Goal: Task Accomplishment & Management: Manage account settings

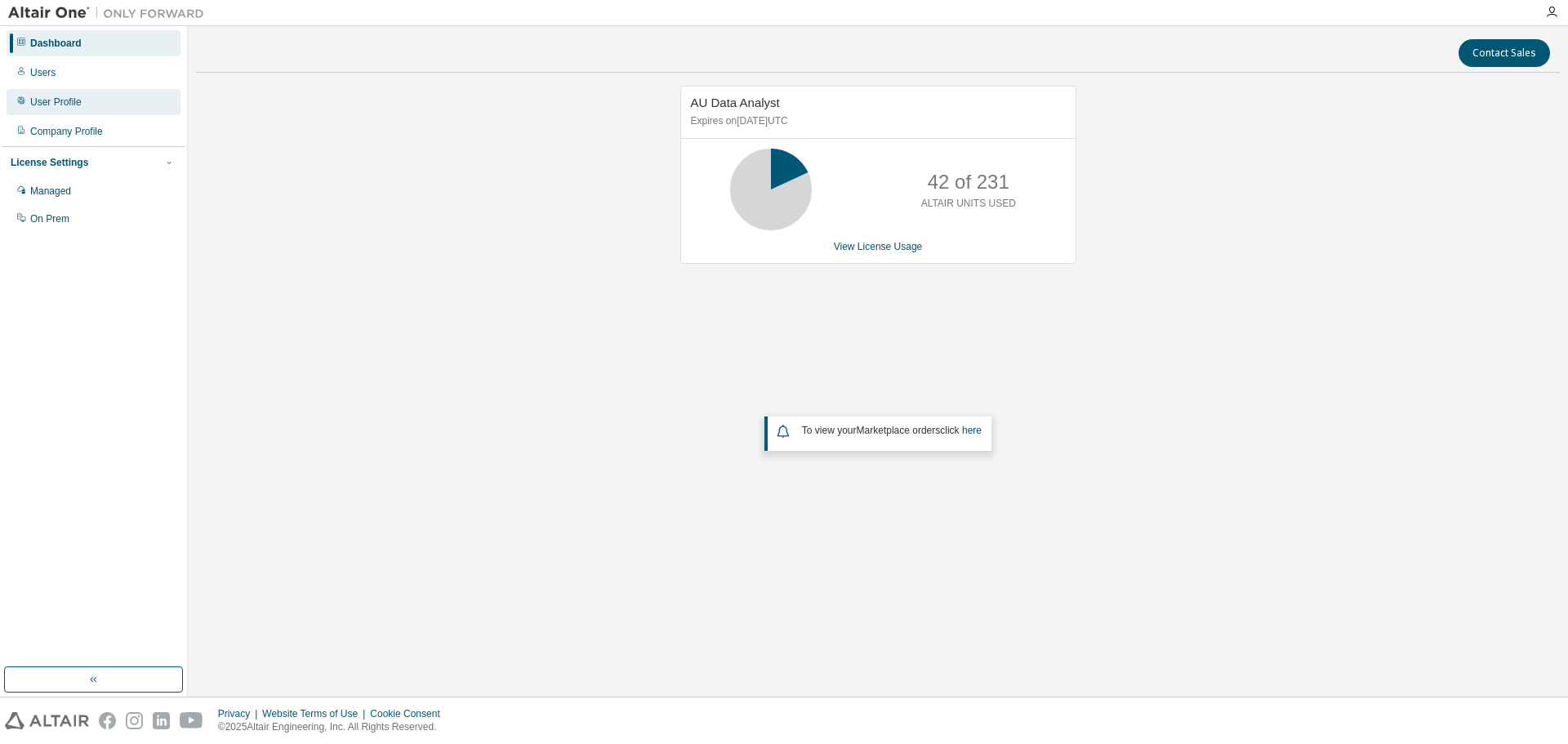
click at [63, 112] on div "User Profile" at bounding box center [94, 102] width 174 height 26
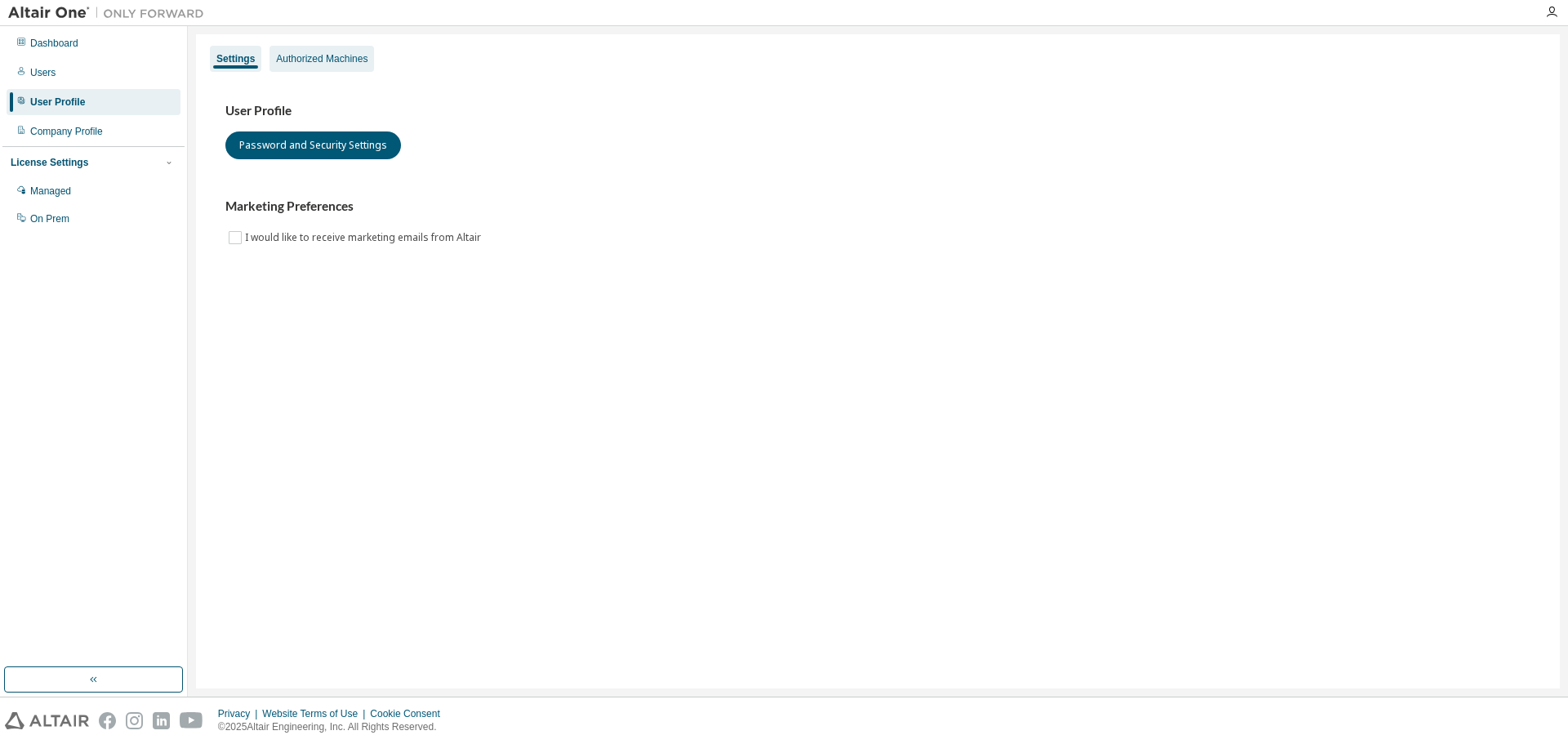
click at [336, 59] on div "Authorized Machines" at bounding box center [321, 59] width 104 height 26
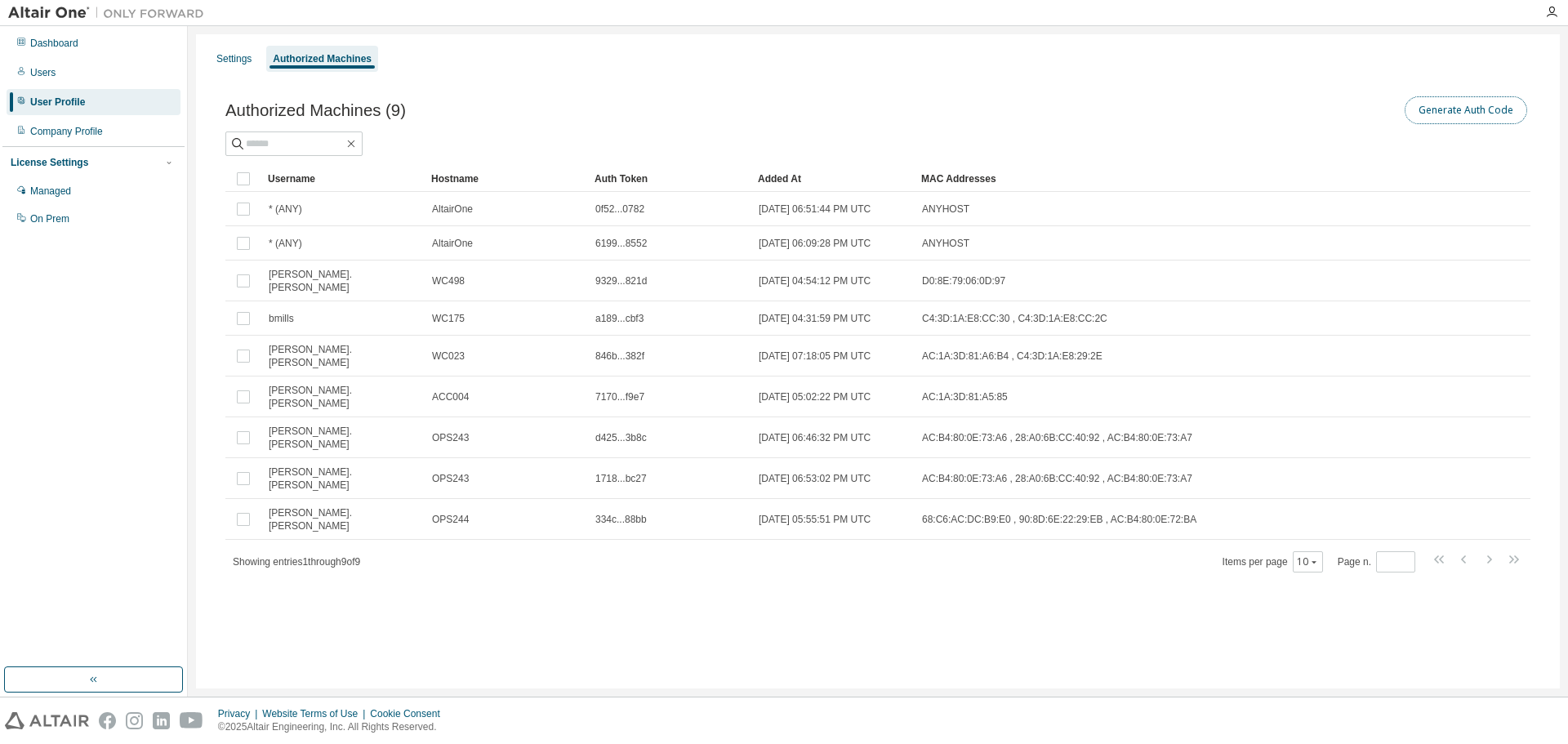
click at [1448, 110] on button "Generate Auth Code" at bounding box center [1465, 110] width 122 height 28
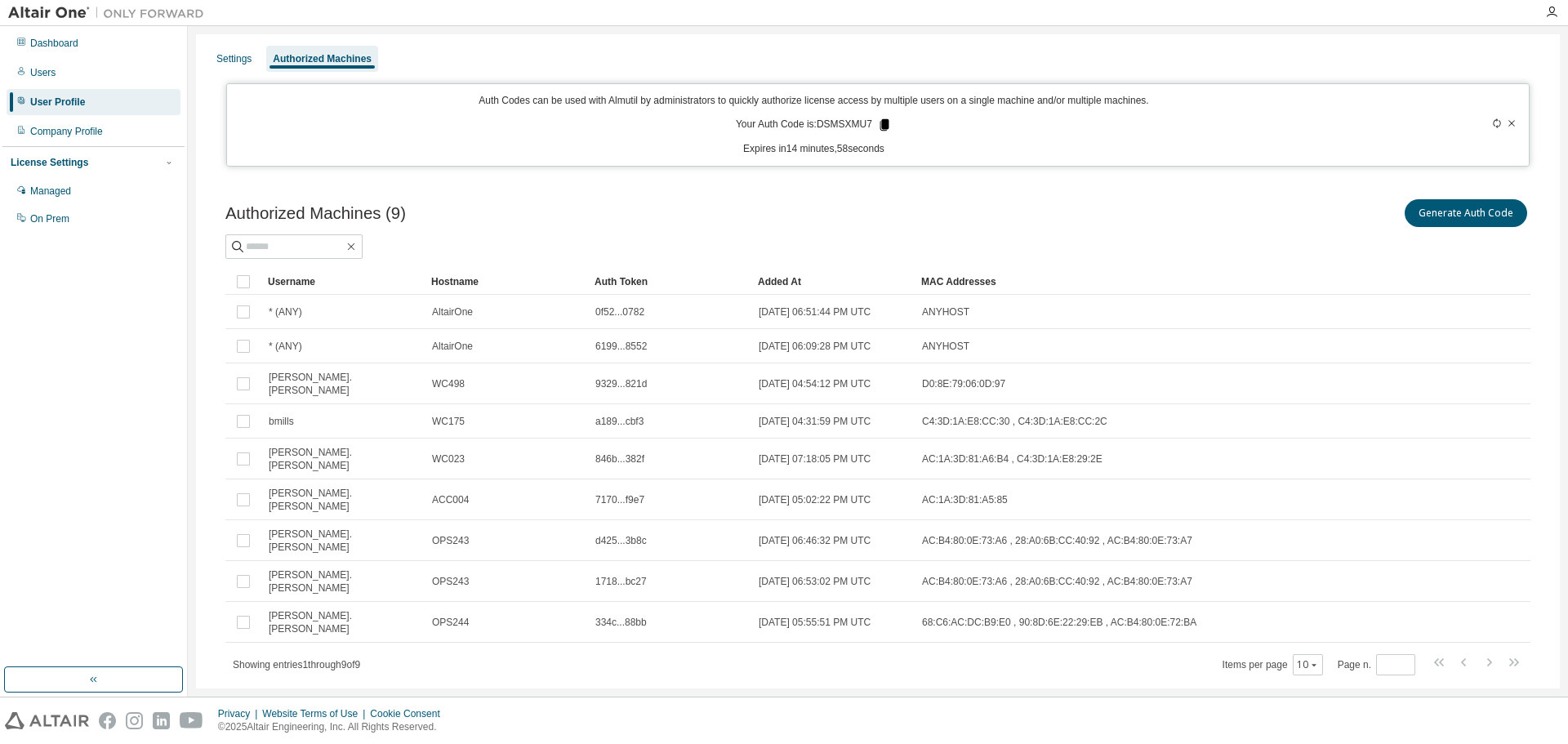
click at [886, 122] on icon at bounding box center [885, 125] width 9 height 11
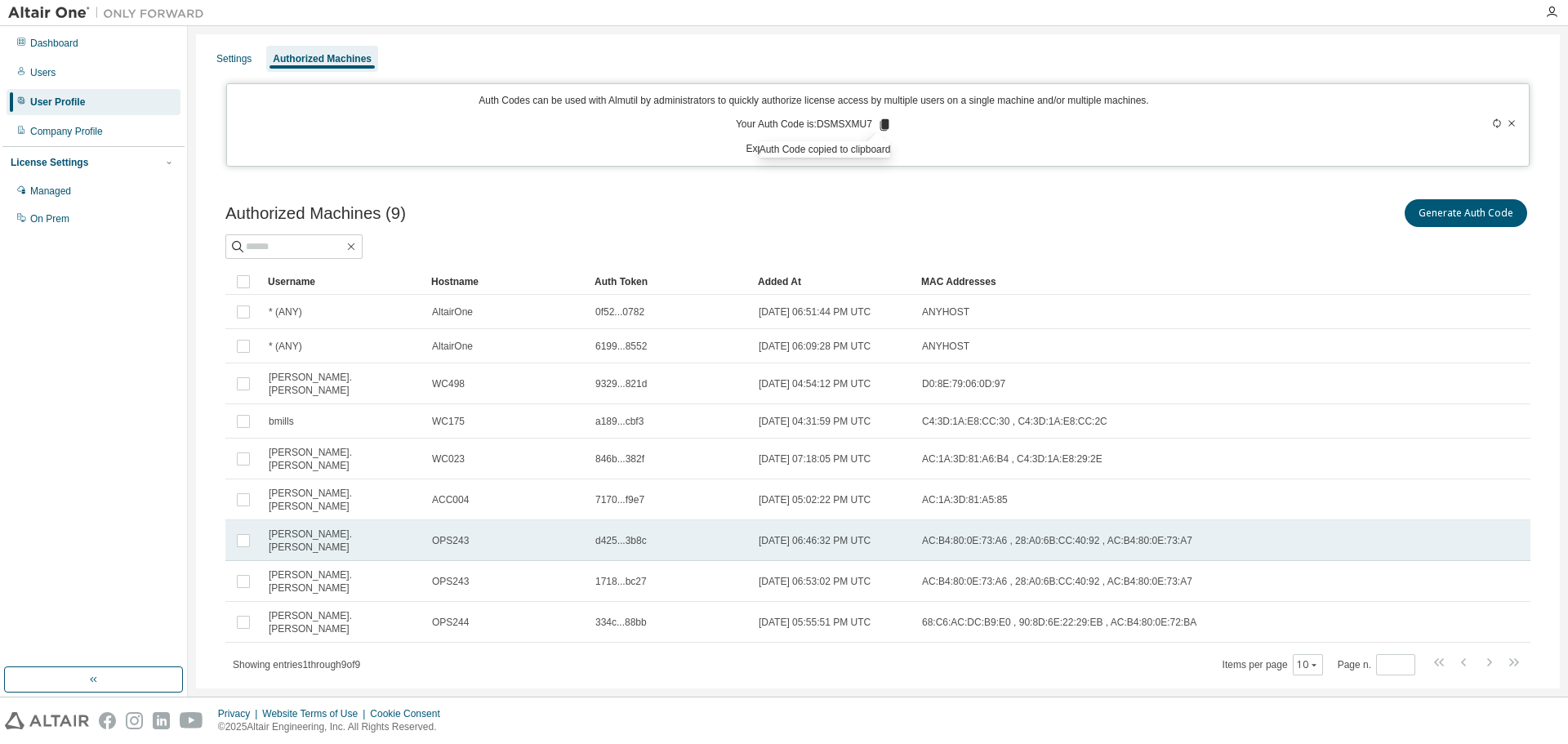
click at [355, 527] on div "arthur.panos" at bounding box center [343, 540] width 149 height 26
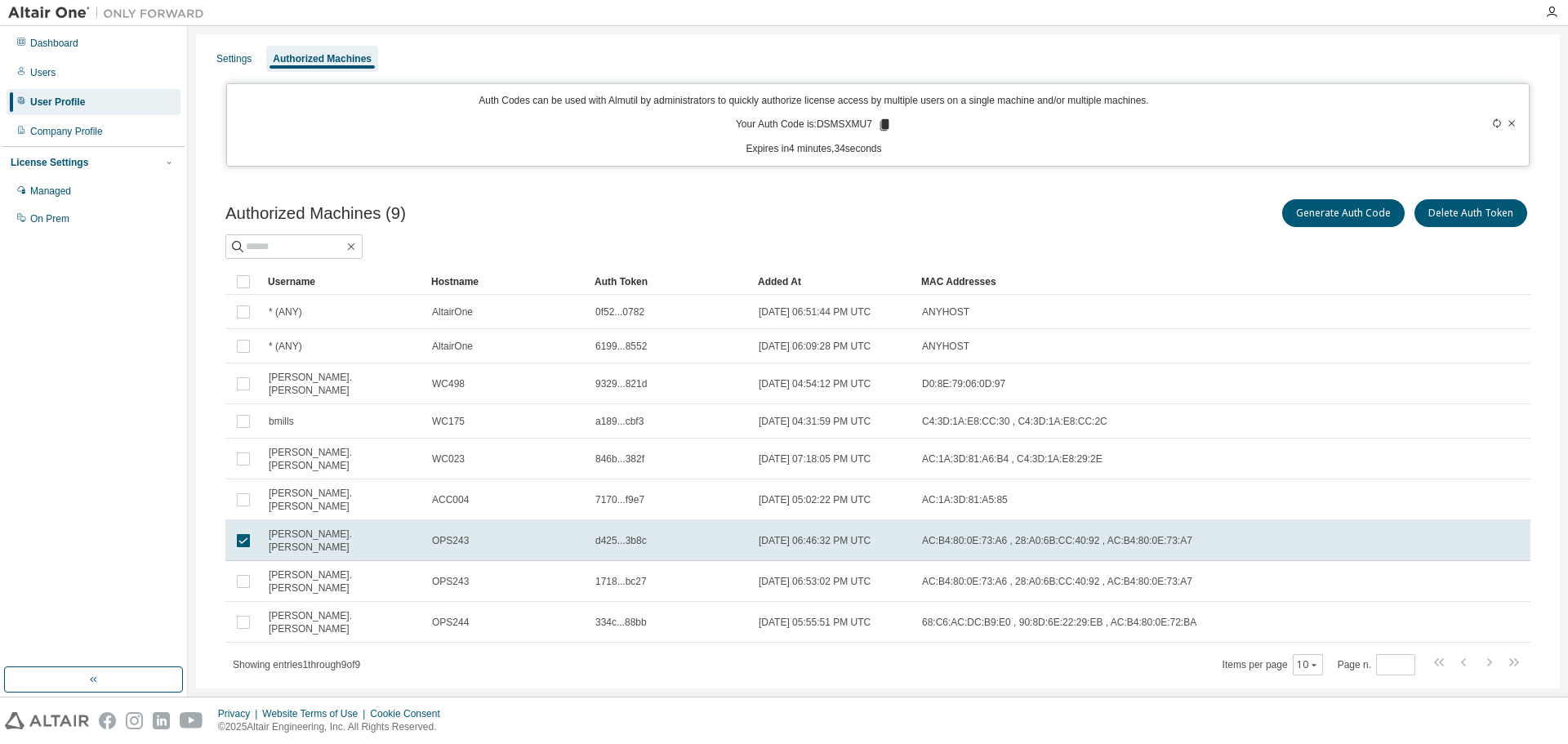
click at [1506, 126] on icon at bounding box center [1511, 123] width 10 height 10
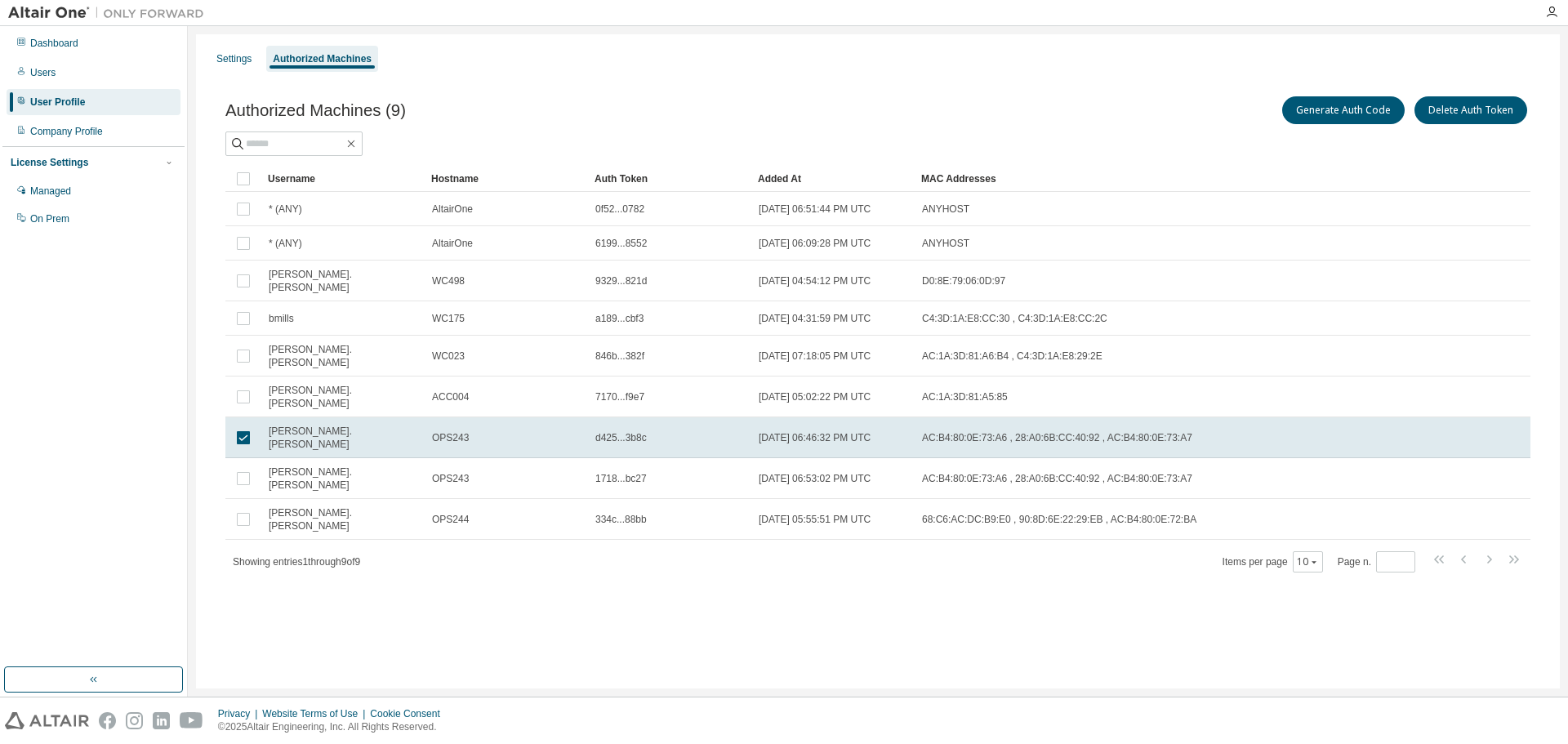
click at [1068, 431] on span "AC:B4:80:0E:73:A6 , 28:A0:6B:CC:40:92 , AC:B4:80:0E:73:A7" at bounding box center [1056, 438] width 270 height 13
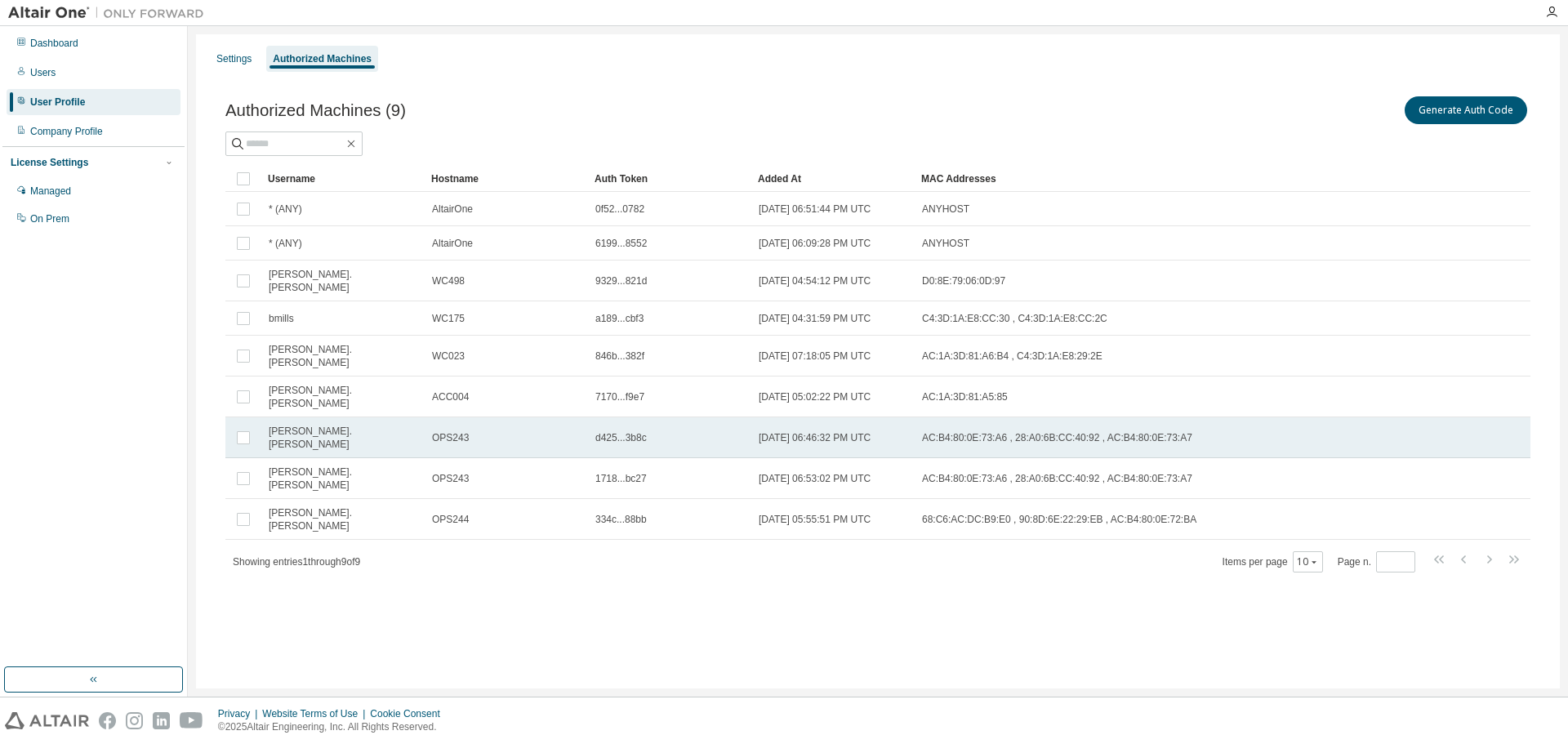
click at [795, 431] on span "2025-08-15 06:46:32 PM UTC" at bounding box center [815, 438] width 112 height 13
click at [1368, 102] on button "Generate Auth Code" at bounding box center [1343, 110] width 122 height 28
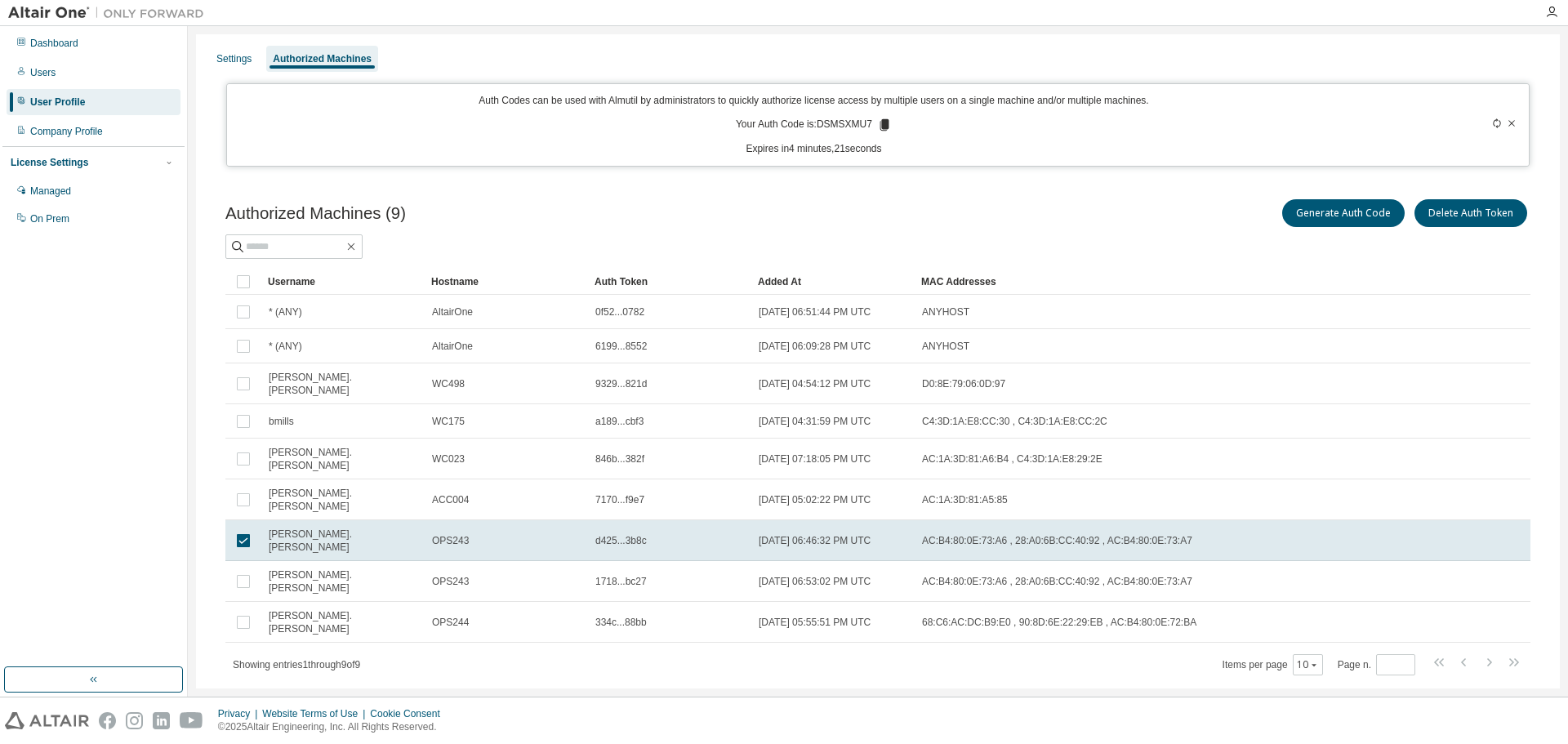
click at [886, 126] on icon at bounding box center [885, 125] width 9 height 11
click at [1212, 221] on div "Generate Auth Code Delete Auth Token" at bounding box center [1204, 214] width 652 height 34
click at [301, 527] on span "arthur.panos" at bounding box center [343, 540] width 149 height 26
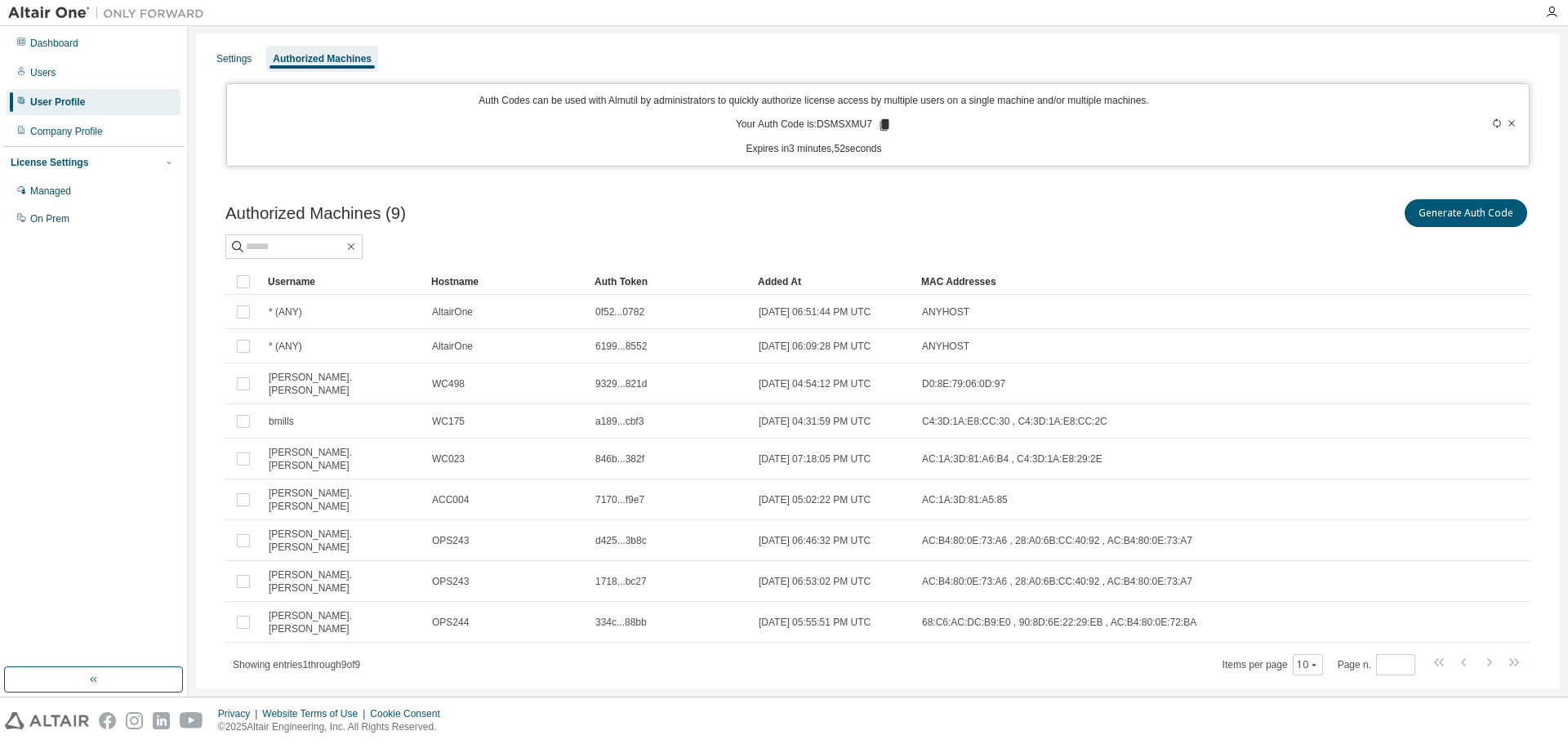
click at [299, 527] on span "arthur.panos" at bounding box center [343, 540] width 149 height 26
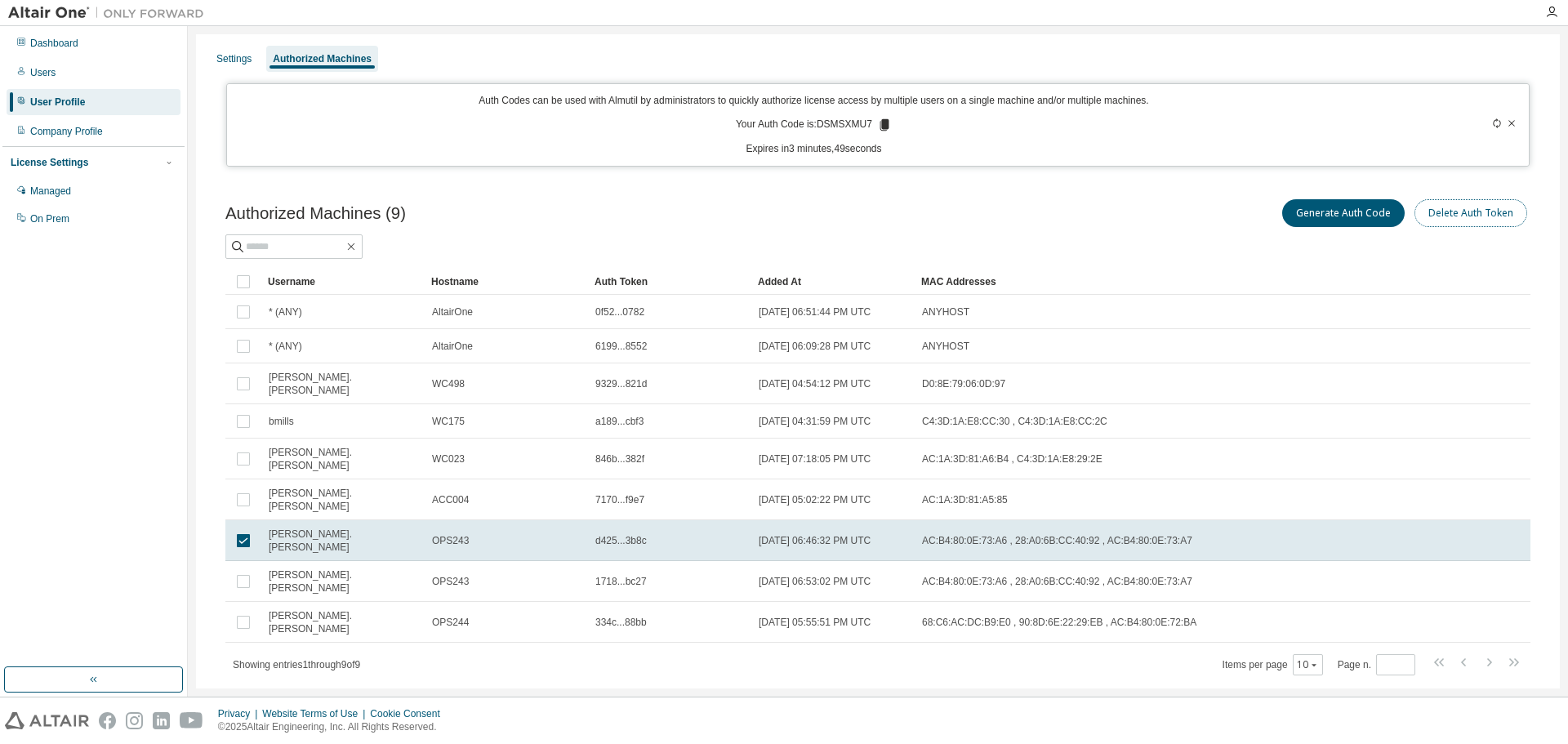
click at [1465, 210] on button "Delete Auth Token" at bounding box center [1470, 214] width 113 height 28
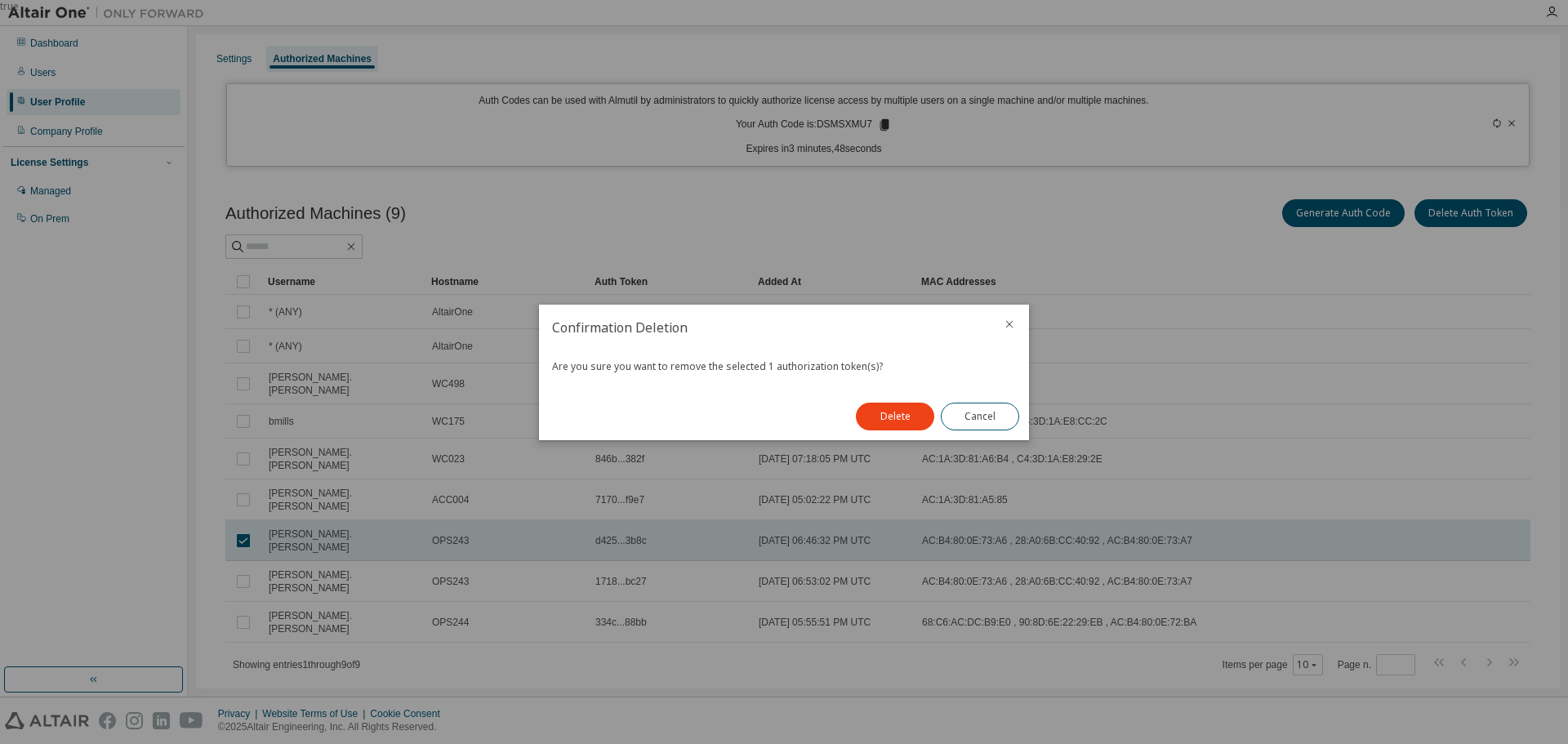
click at [888, 410] on button "Delete" at bounding box center [894, 416] width 78 height 28
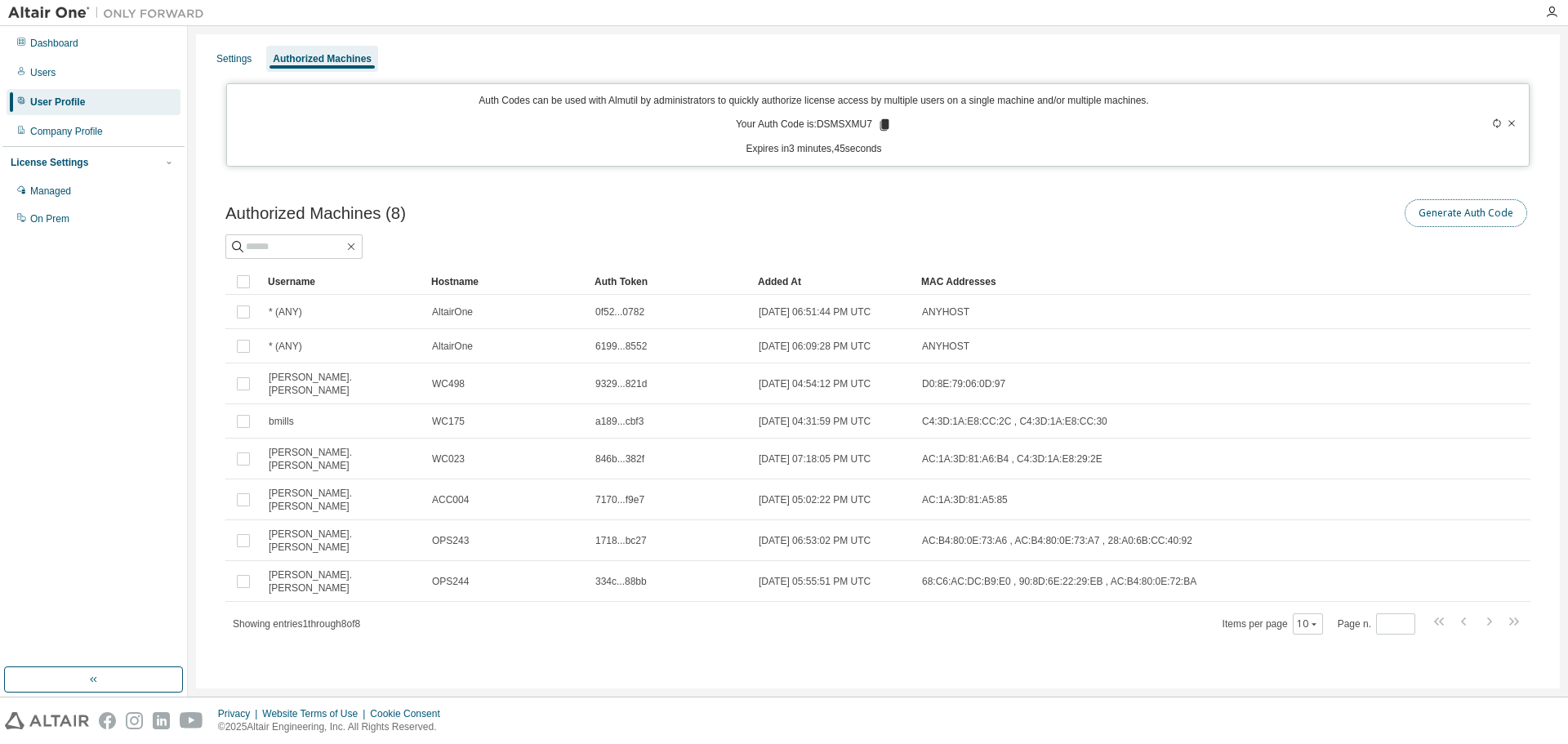
click at [1482, 214] on button "Generate Auth Code" at bounding box center [1465, 214] width 122 height 28
click at [1511, 130] on div at bounding box center [1455, 125] width 128 height 62
click at [1511, 122] on icon at bounding box center [1511, 123] width 10 height 10
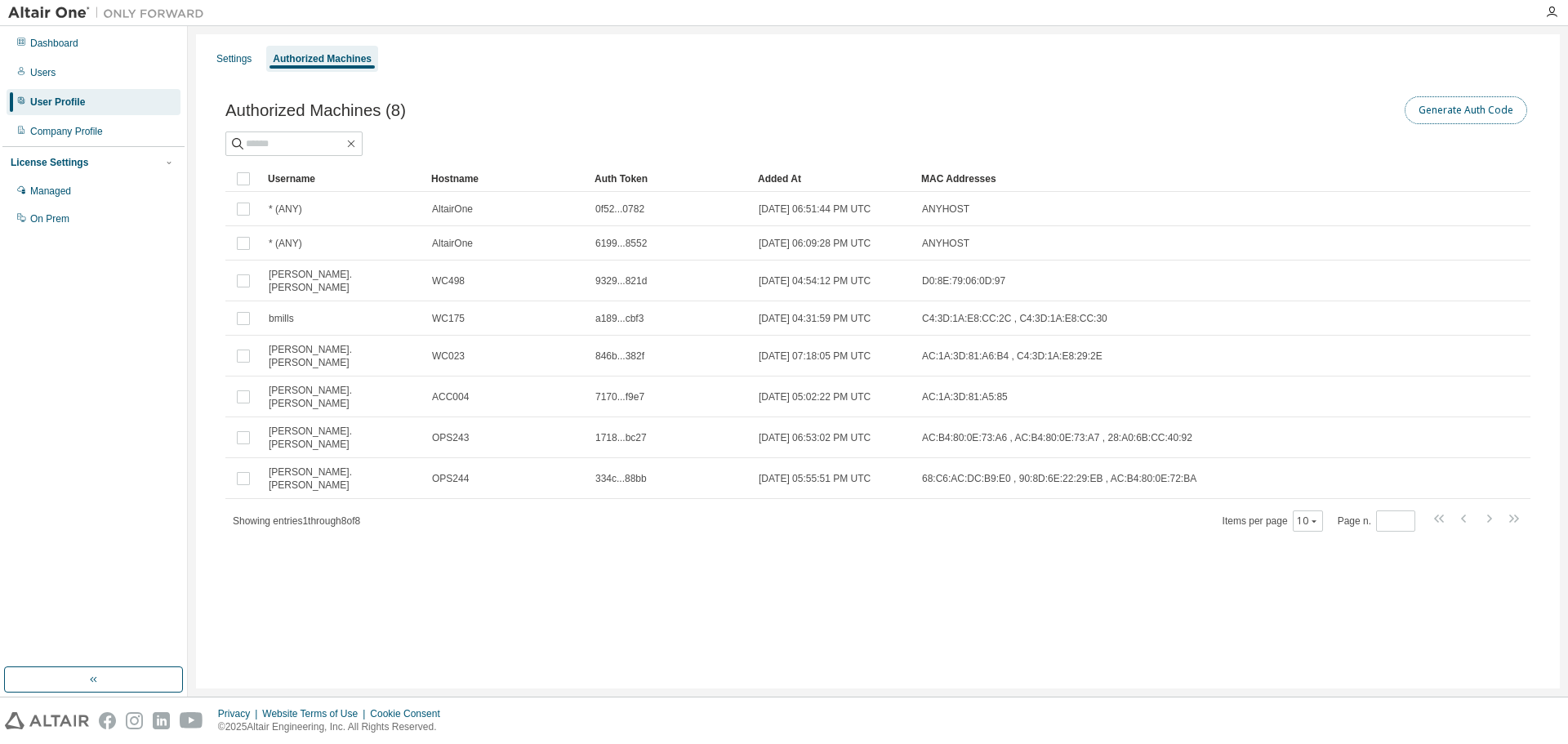
click at [1480, 123] on button "Generate Auth Code" at bounding box center [1465, 110] width 122 height 28
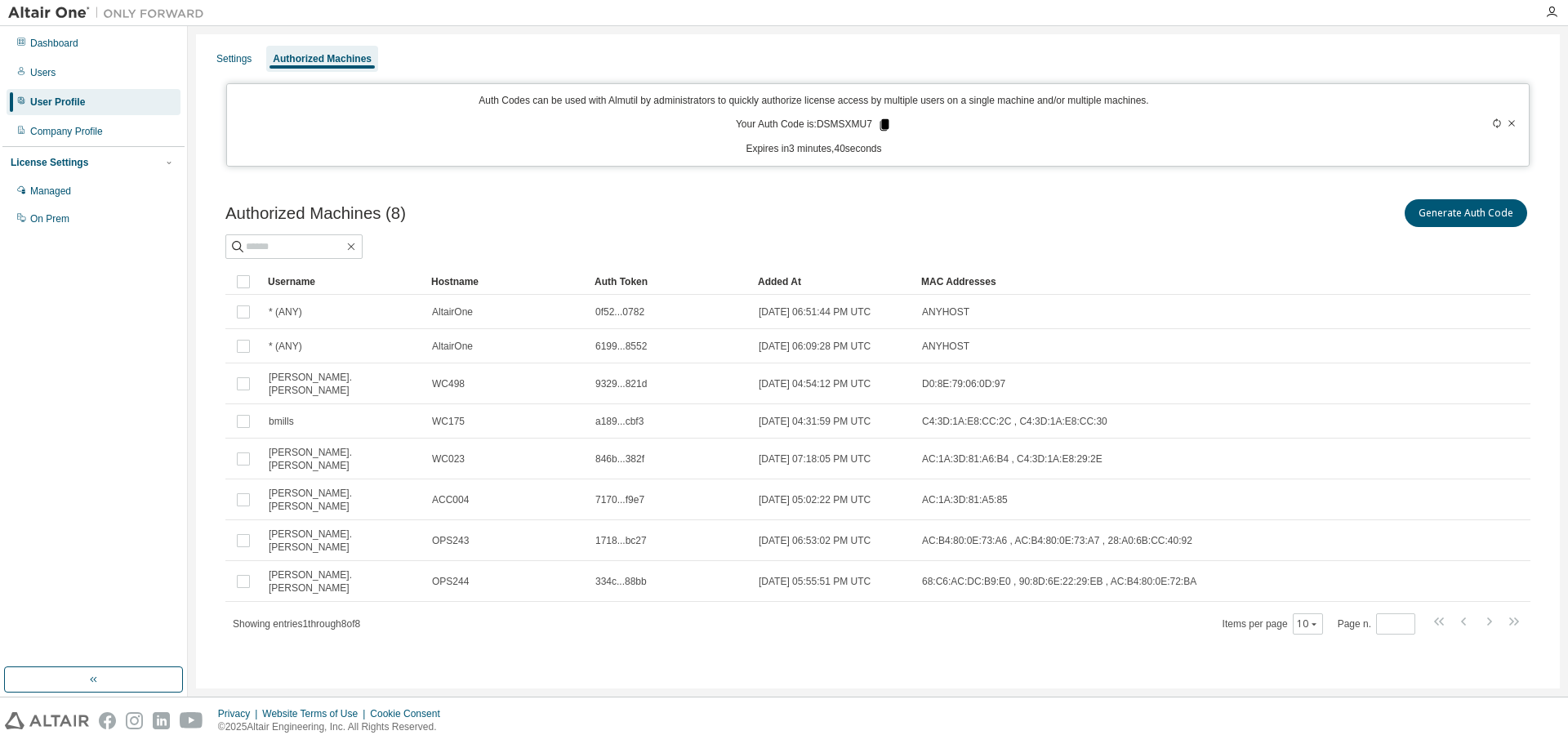
click at [885, 123] on icon at bounding box center [885, 125] width 9 height 11
click at [679, 40] on div "Settings Authorized Machines Auth Codes can be used with Almutil by administrat…" at bounding box center [878, 361] width 1363 height 654
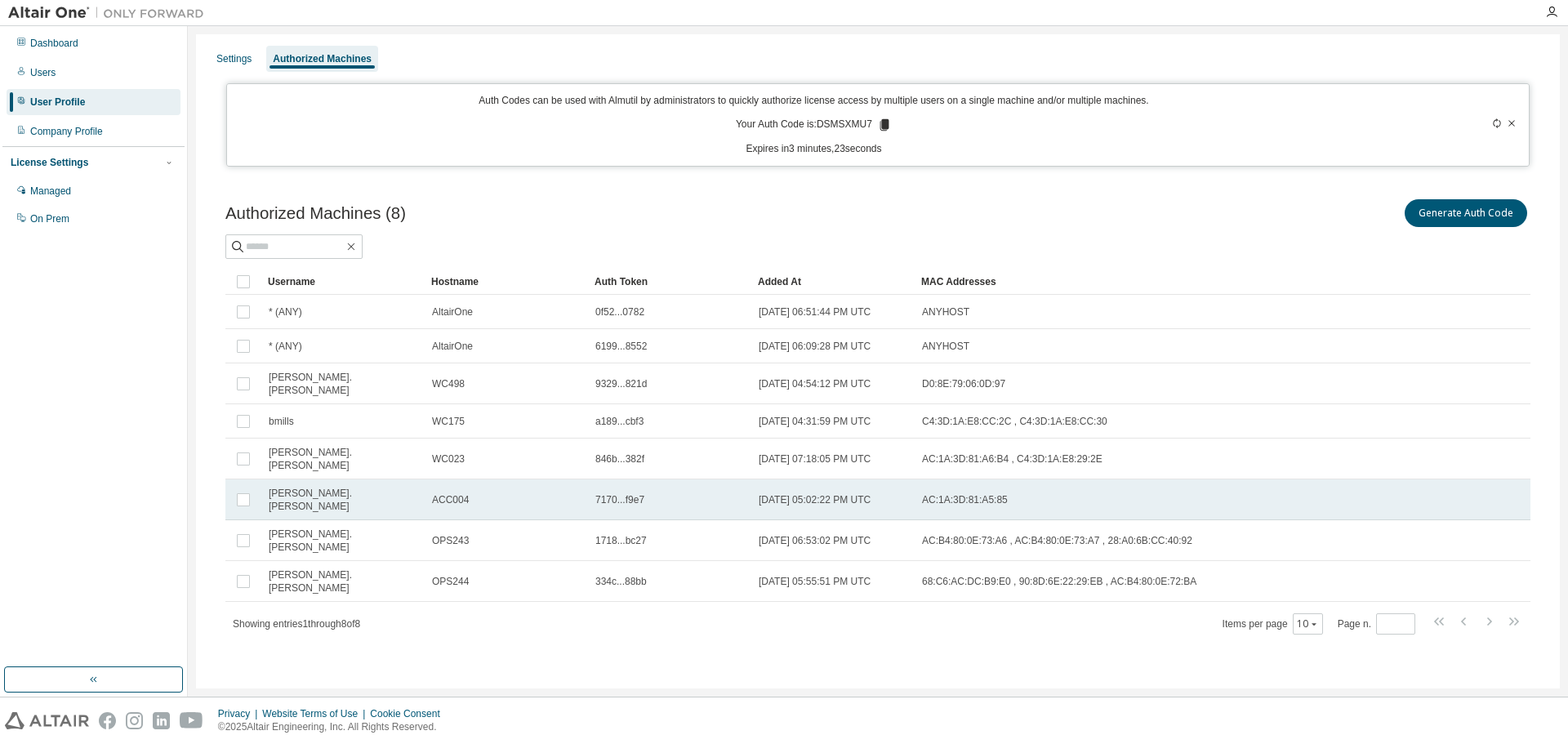
drag, startPoint x: 641, startPoint y: 661, endPoint x: 632, endPoint y: 496, distance: 165.2
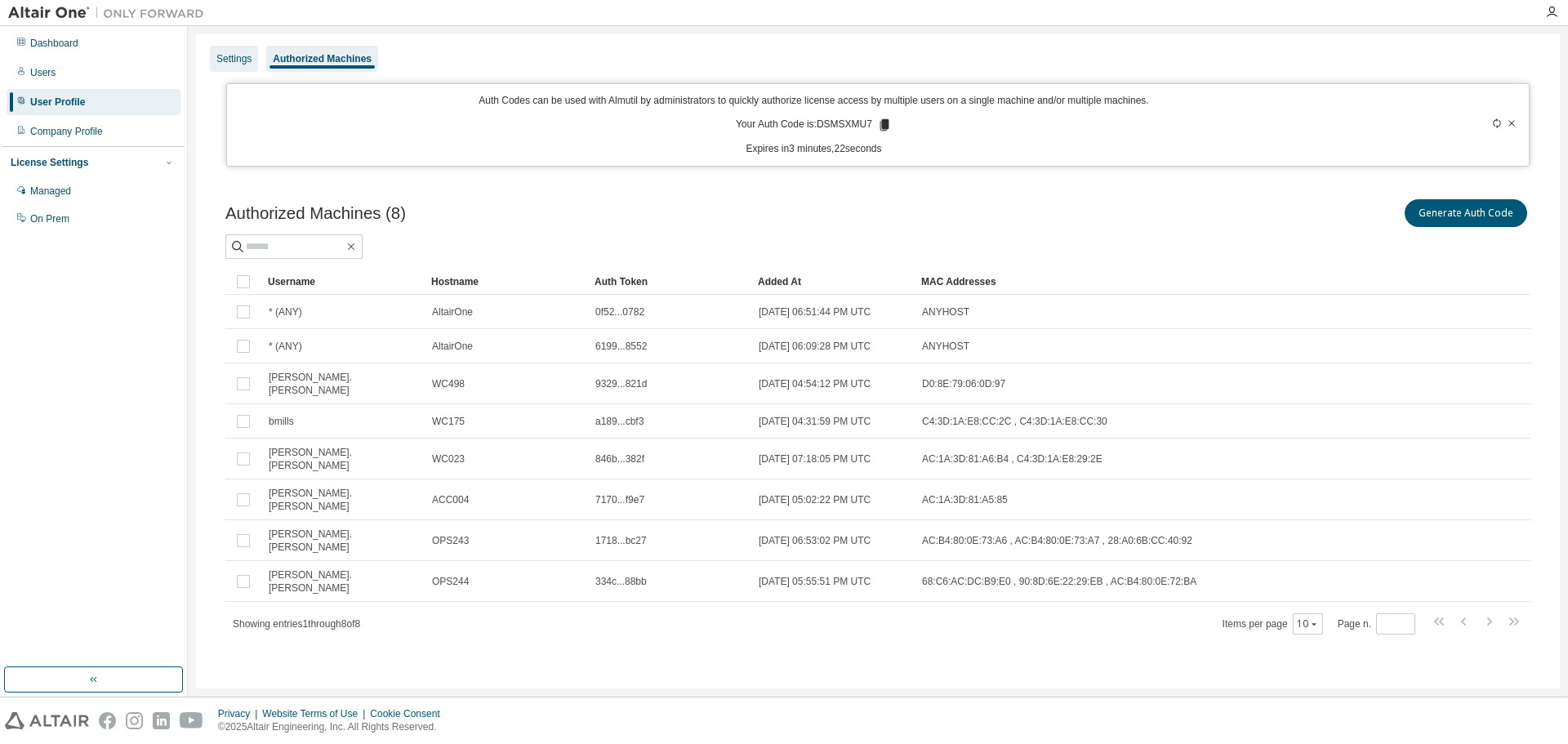
click at [237, 62] on div "Settings" at bounding box center [233, 59] width 35 height 13
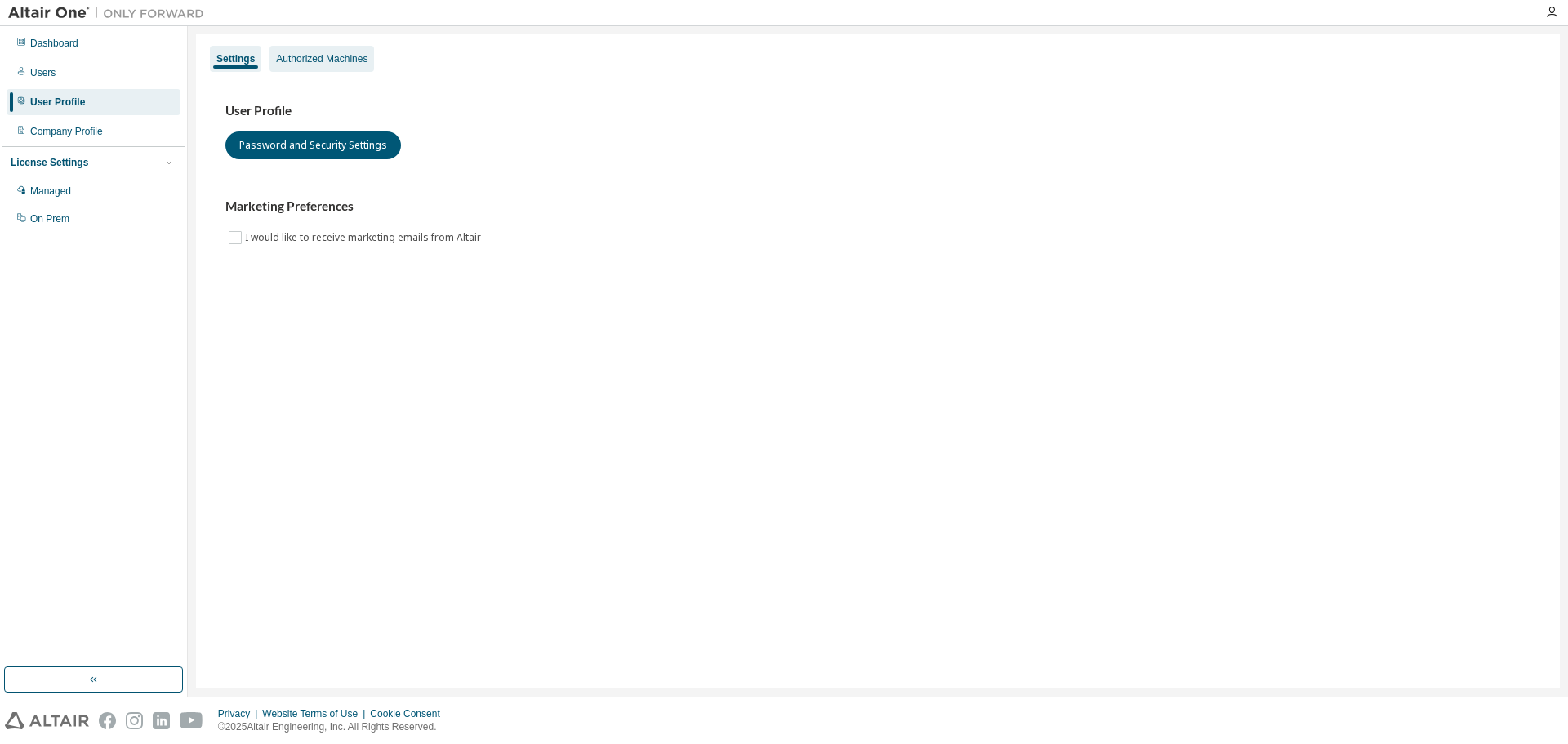
click at [324, 54] on div "Authorized Machines" at bounding box center [321, 59] width 91 height 13
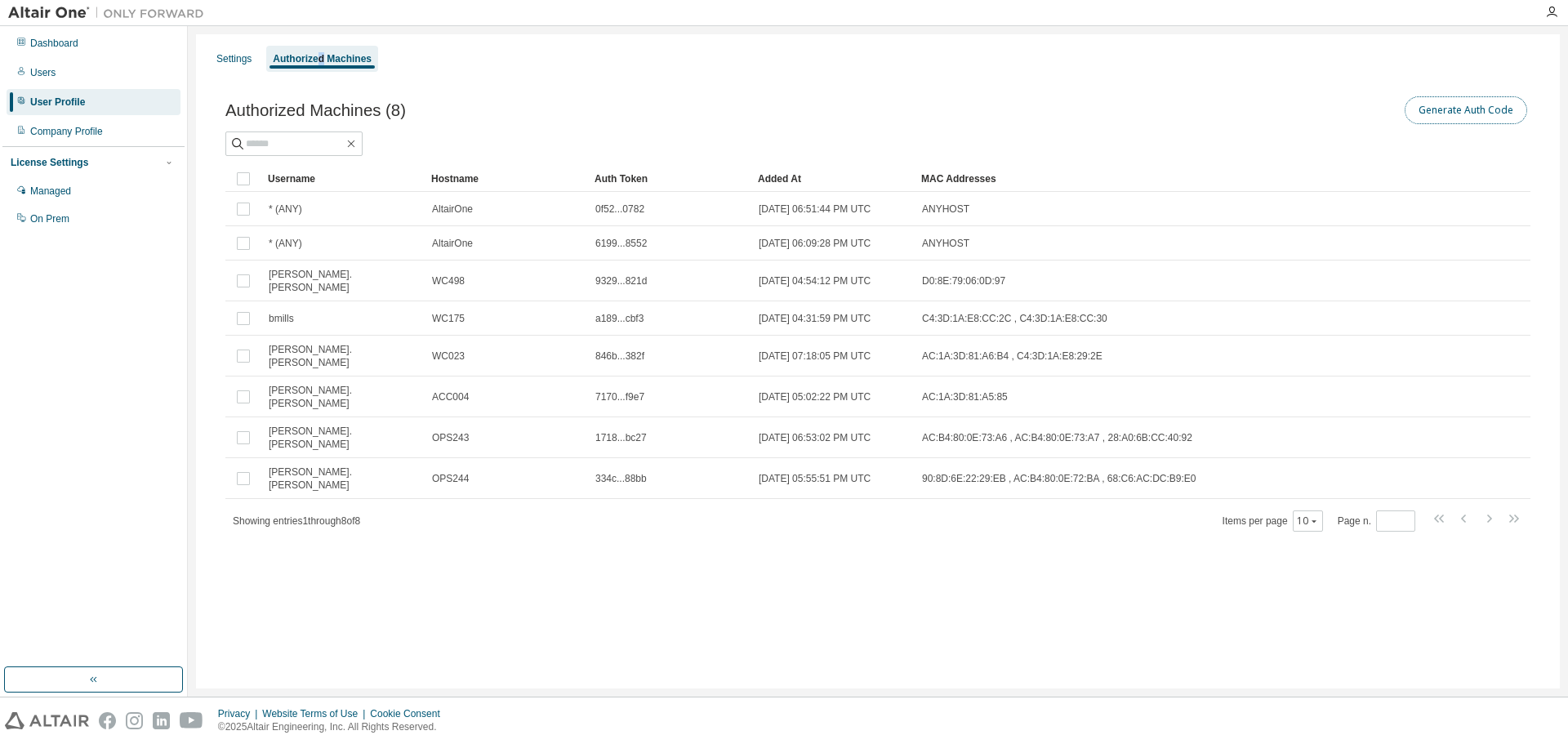
click at [1486, 112] on button "Generate Auth Code" at bounding box center [1465, 110] width 122 height 28
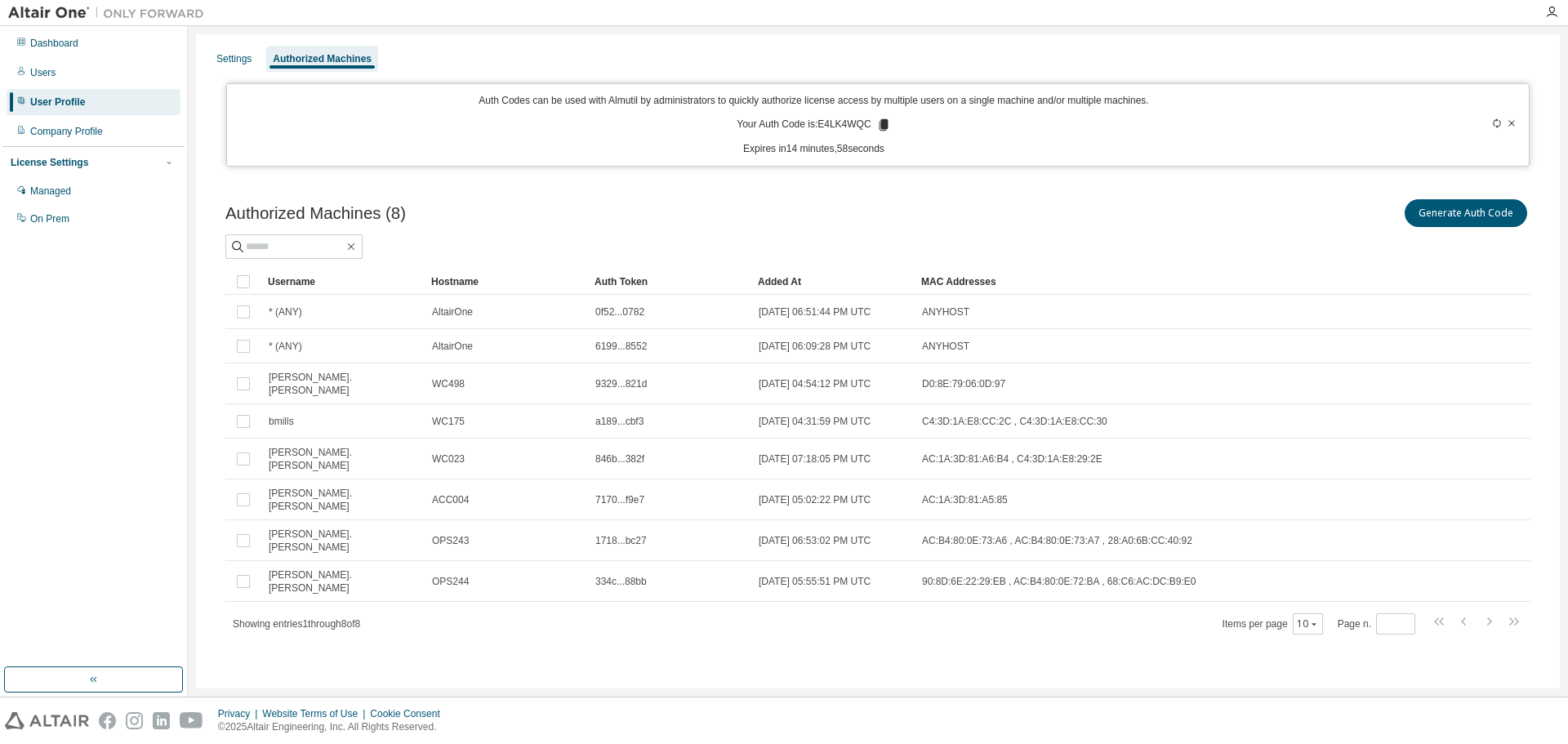
click at [888, 121] on icon at bounding box center [883, 125] width 9 height 11
click at [45, 38] on div "Dashboard" at bounding box center [54, 44] width 48 height 13
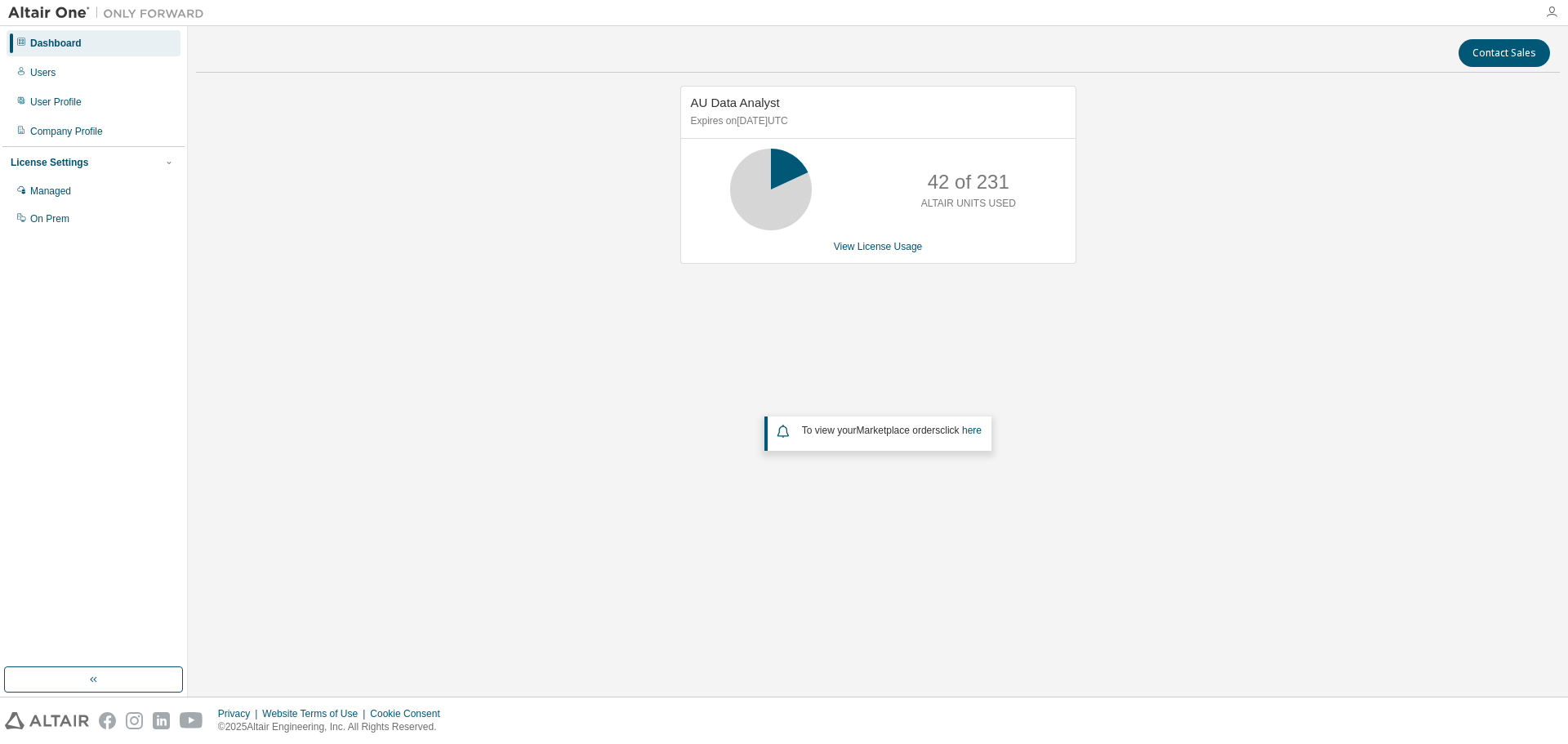
click at [1549, 13] on icon "button" at bounding box center [1552, 12] width 13 height 13
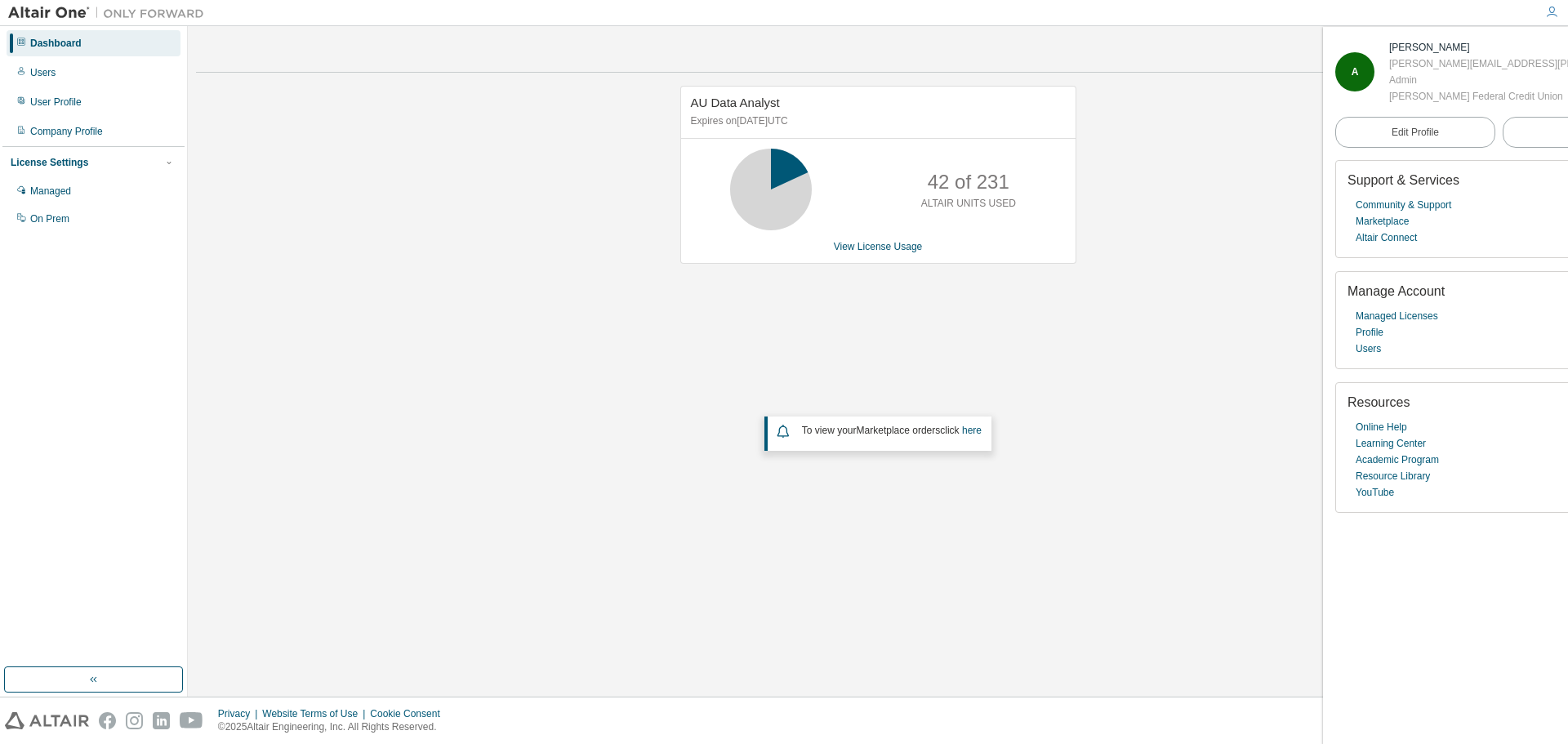
click at [60, 14] on img at bounding box center [110, 13] width 205 height 16
click at [186, 18] on img at bounding box center [110, 13] width 205 height 16
click at [183, 16] on img at bounding box center [110, 13] width 205 height 16
click at [425, 228] on div "AU Data Analyst Expires on March 29, 2026 UTC 42 of 231 ALTAIR UNITS USED View …" at bounding box center [878, 327] width 1363 height 484
click at [114, 684] on button "button" at bounding box center [94, 679] width 179 height 26
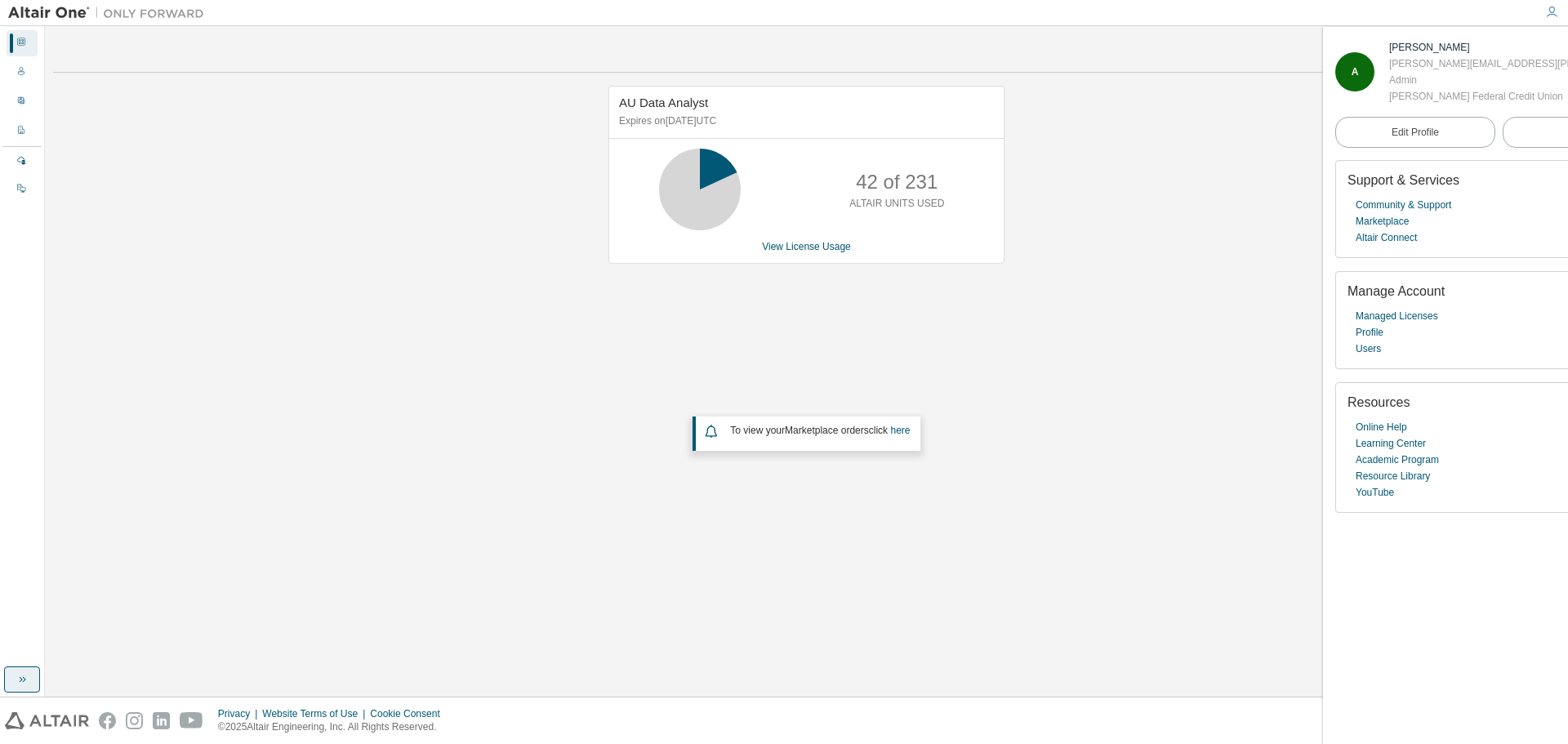
click at [25, 678] on icon "button" at bounding box center [22, 679] width 13 height 13
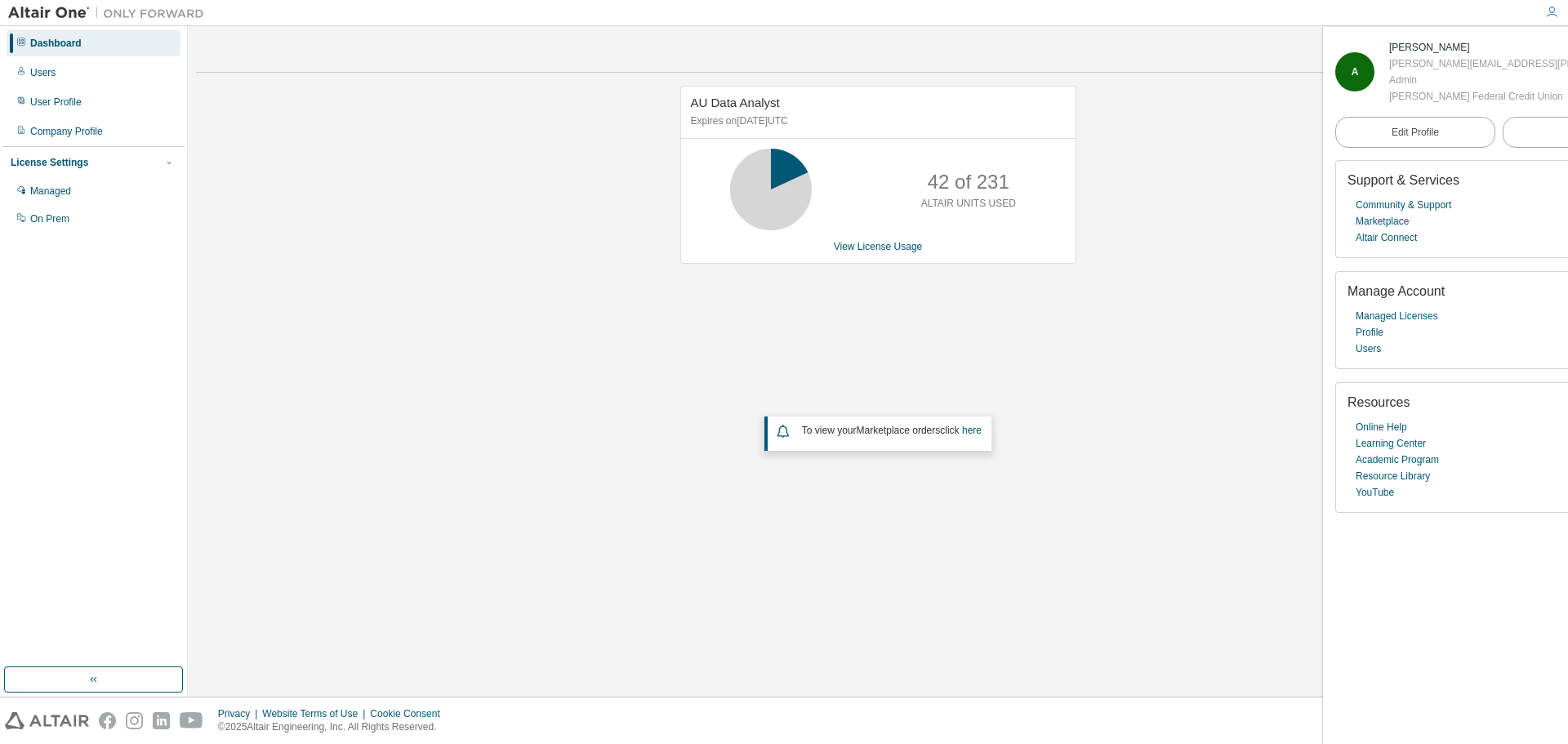
click at [39, 726] on img at bounding box center [47, 720] width 84 height 17
